Goal: Find specific page/section: Find specific page/section

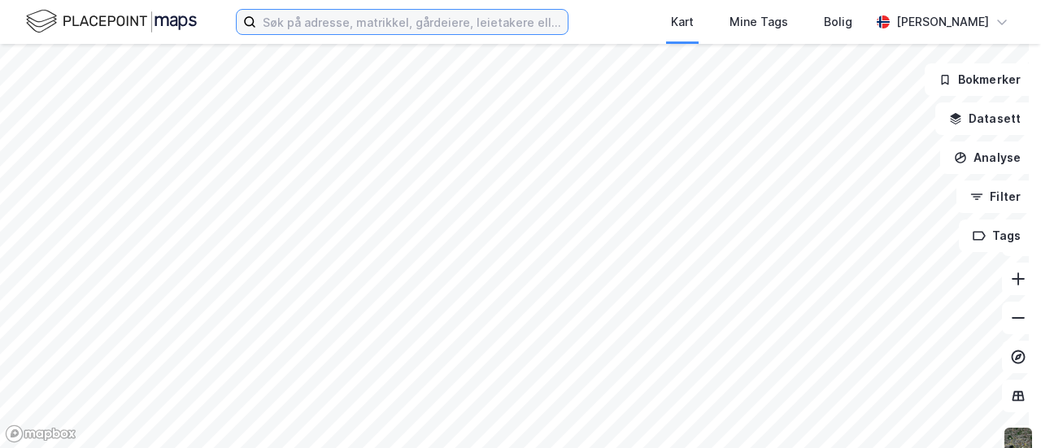
click at [384, 13] on input at bounding box center [411, 22] width 311 height 24
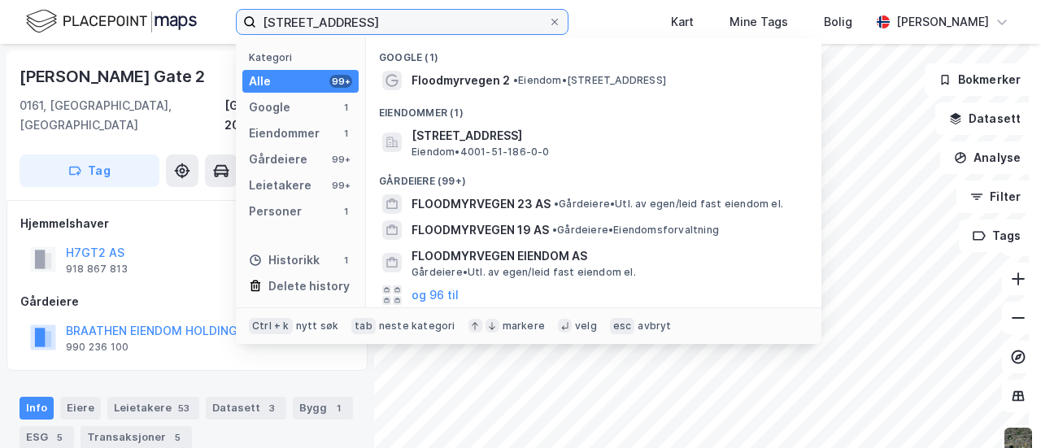
type input "[STREET_ADDRESS]"
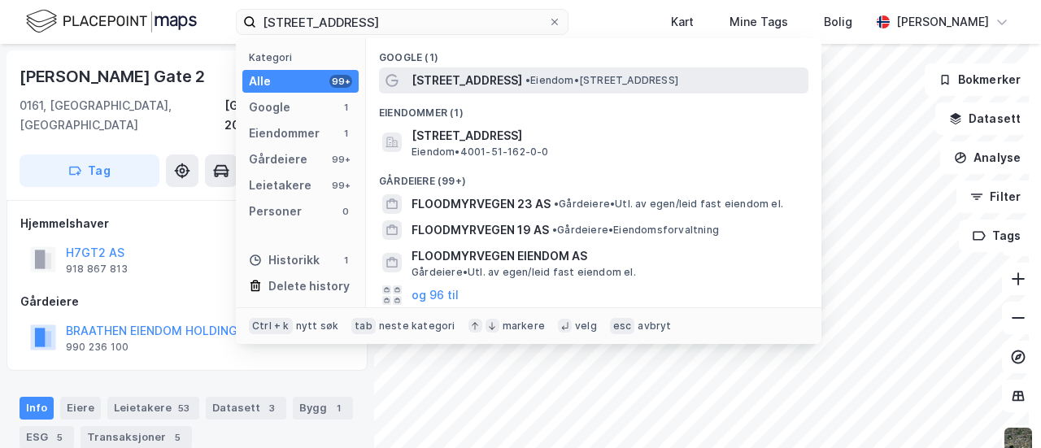
click at [559, 78] on span "• Eiendom • [STREET_ADDRESS]" at bounding box center [601, 80] width 153 height 13
